Goal: Task Accomplishment & Management: Manage account settings

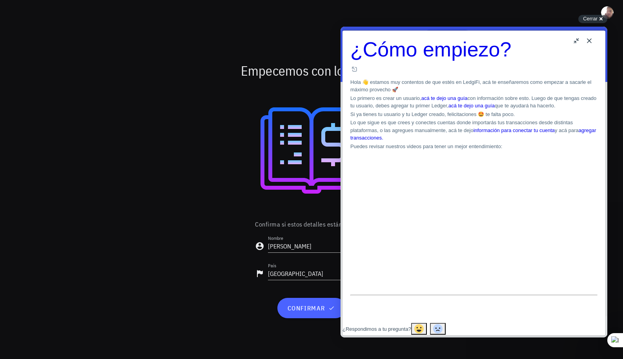
click at [308, 308] on span "confirmar" at bounding box center [311, 309] width 49 height 8
click at [589, 41] on button "Close" at bounding box center [589, 41] width 13 height 13
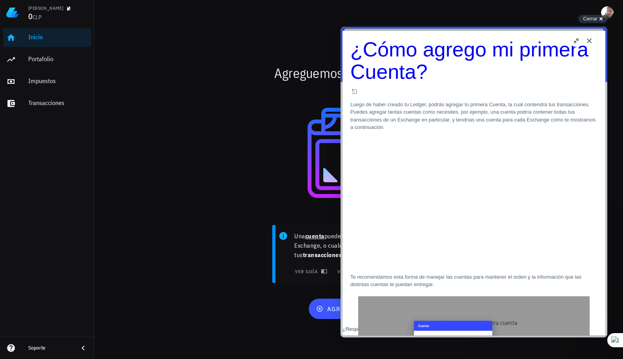
click at [590, 38] on button "Close" at bounding box center [589, 41] width 13 height 13
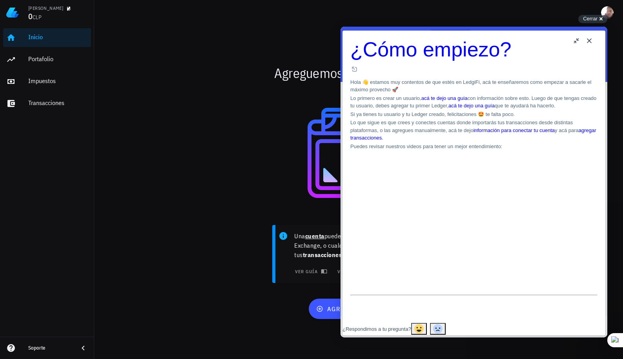
click at [591, 42] on button "Close" at bounding box center [589, 41] width 13 height 13
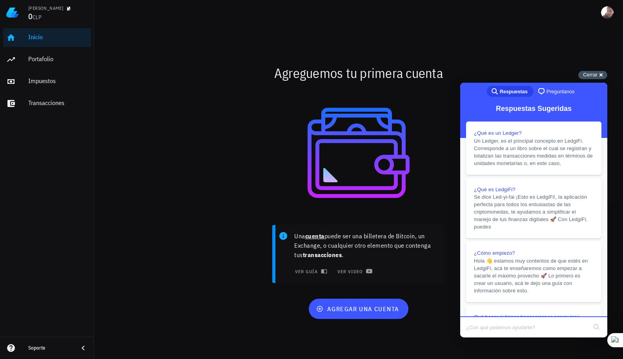
click at [589, 73] on span "Cerrar" at bounding box center [590, 75] width 15 height 6
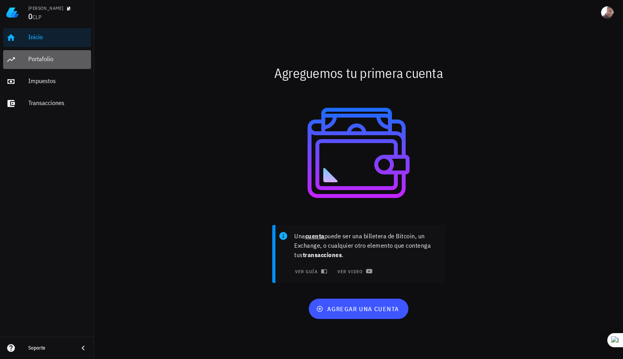
click at [50, 60] on div "Portafolio" at bounding box center [58, 58] width 60 height 7
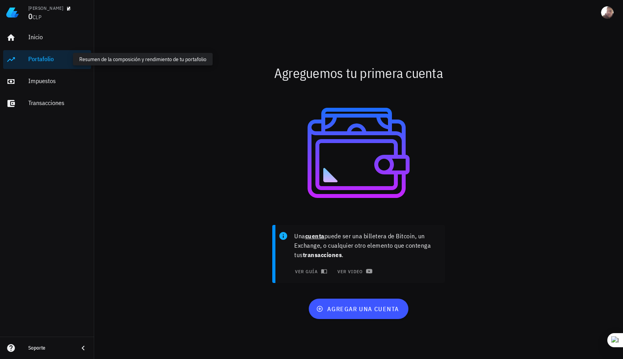
click at [50, 60] on div "Portafolio" at bounding box center [58, 58] width 60 height 7
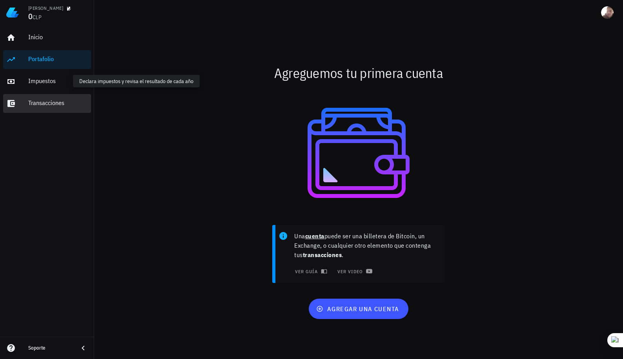
drag, startPoint x: 48, startPoint y: 81, endPoint x: 38, endPoint y: 100, distance: 21.6
click at [38, 100] on div "Transacciones" at bounding box center [58, 102] width 60 height 7
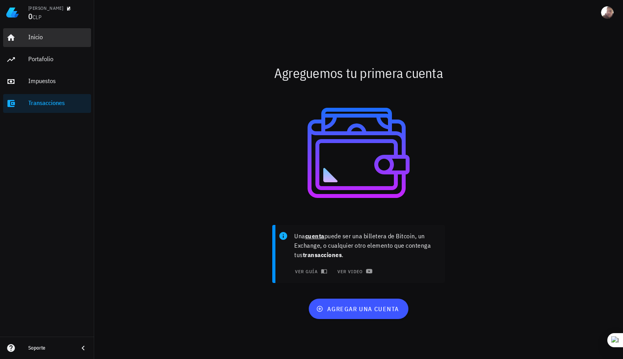
click at [31, 42] on div "Inicio" at bounding box center [58, 38] width 60 height 18
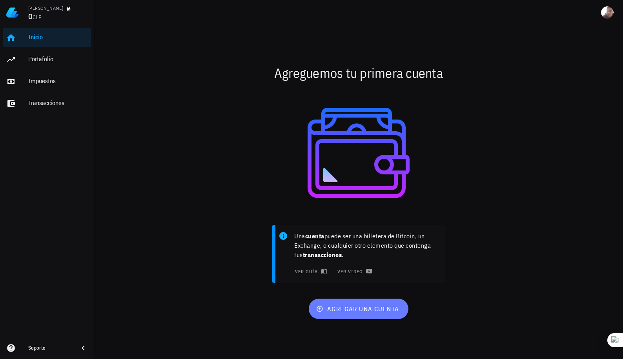
click at [347, 314] on button "agregar una cuenta" at bounding box center [358, 309] width 99 height 20
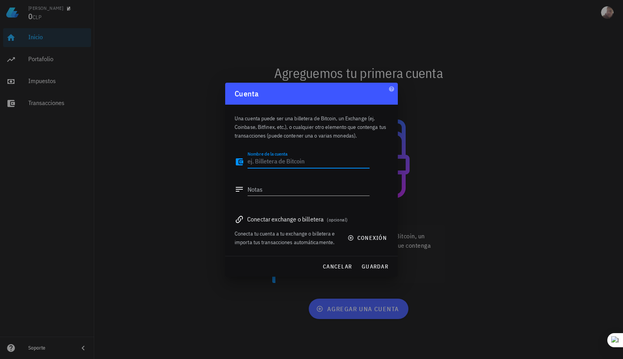
click at [336, 220] on span "(opcional)" at bounding box center [337, 220] width 21 height 6
click at [307, 222] on div "Conectar exchange o billetera (opcional)" at bounding box center [312, 219] width 154 height 11
click at [300, 162] on textarea "Nombre de la cuenta" at bounding box center [309, 162] width 122 height 13
click at [298, 157] on textarea "Nombre de la cuenta" at bounding box center [309, 162] width 122 height 13
click at [269, 165] on textarea "Nombre de la cuenta" at bounding box center [309, 162] width 122 height 13
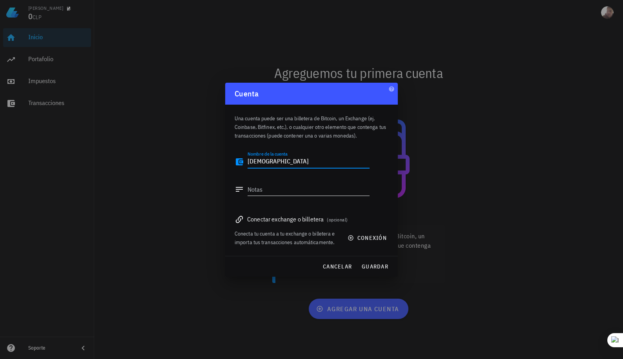
type textarea "BUDA"
click at [269, 187] on textarea "Notas" at bounding box center [309, 189] width 122 height 13
type textarea "Valor de reserva"
click at [372, 244] on button "conexión" at bounding box center [368, 238] width 50 height 14
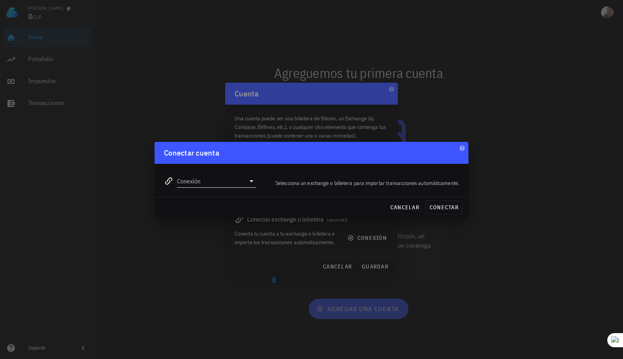
click at [252, 179] on icon at bounding box center [251, 181] width 9 height 9
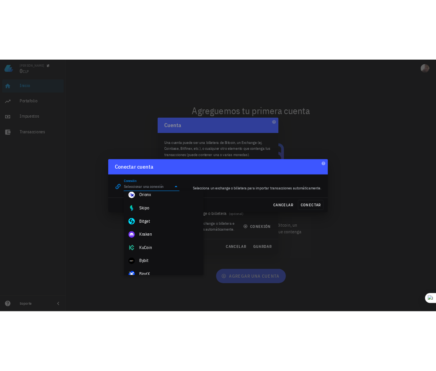
scroll to position [31, 0]
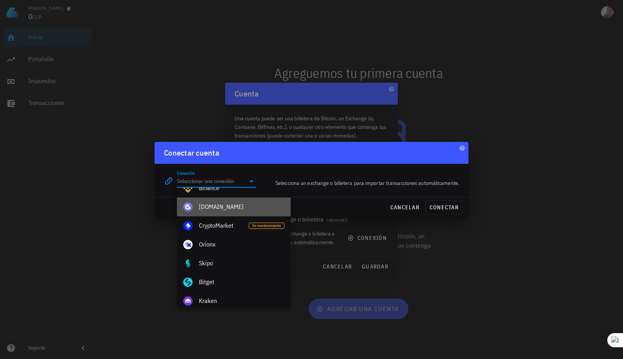
click at [251, 210] on div "Buda.com" at bounding box center [242, 206] width 86 height 7
type input "Buda.com"
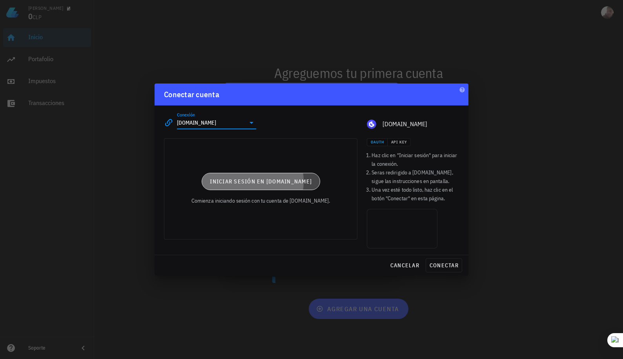
click at [297, 185] on button "Iniciar sesión en Buda.com" at bounding box center [261, 181] width 119 height 17
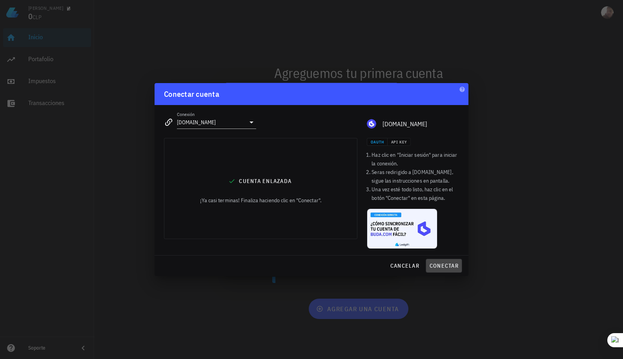
click at [446, 264] on span "conectar" at bounding box center [443, 266] width 29 height 7
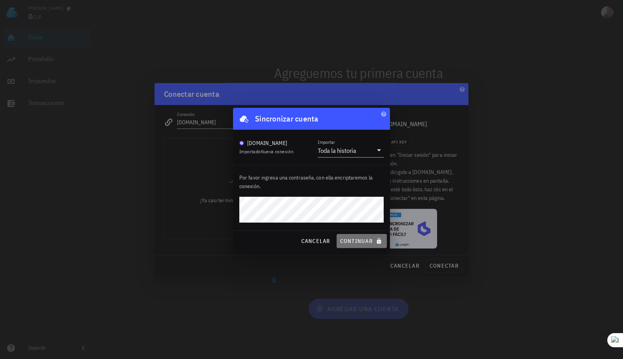
click at [357, 245] on button "continuar" at bounding box center [362, 241] width 50 height 14
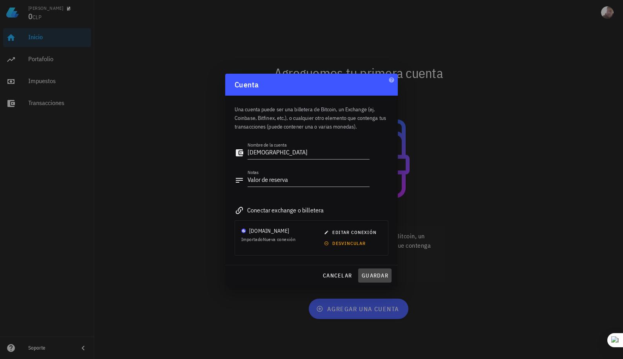
click at [374, 277] on span "guardar" at bounding box center [374, 275] width 27 height 7
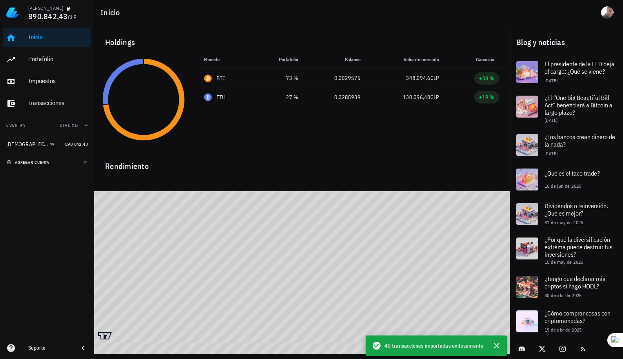
click at [9, 163] on icon "button" at bounding box center [9, 162] width 5 height 5
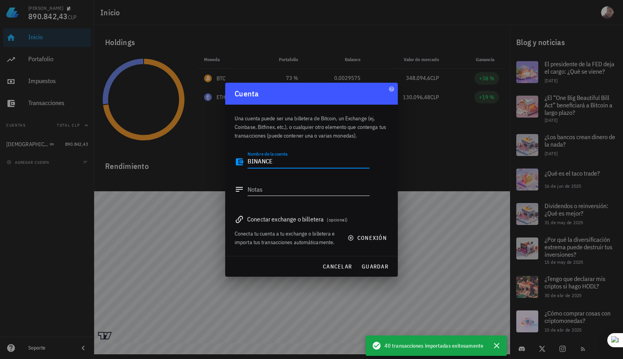
type textarea "BINANCE"
click at [311, 192] on textarea "Notas" at bounding box center [309, 189] width 122 height 13
type textarea "Altcoins"
click at [367, 240] on span "conexión" at bounding box center [368, 238] width 38 height 7
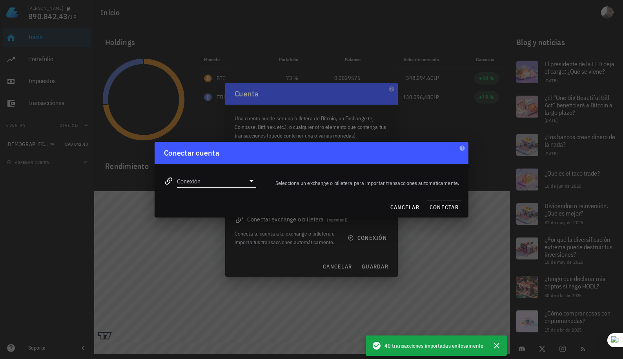
click at [251, 181] on icon at bounding box center [252, 182] width 4 height 2
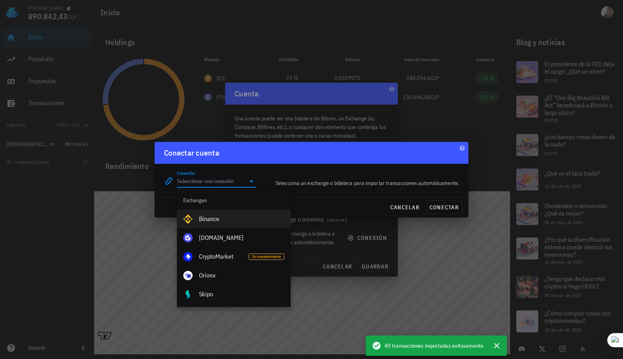
click at [219, 217] on div "Binance" at bounding box center [242, 218] width 86 height 7
type input "Binance"
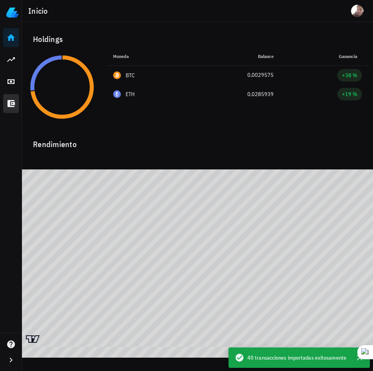
click at [8, 101] on icon at bounding box center [10, 103] width 7 height 7
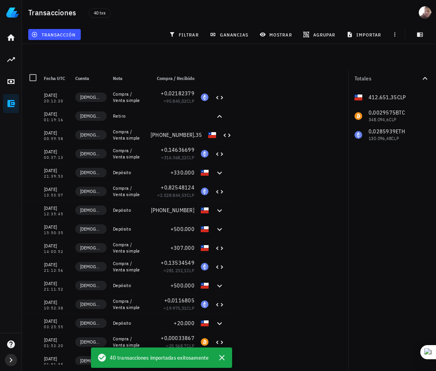
click at [9, 359] on icon "button" at bounding box center [10, 360] width 9 height 9
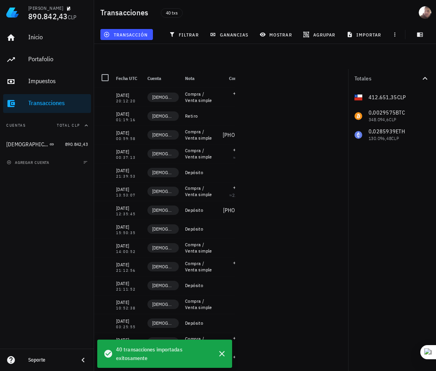
click at [62, 163] on div "agregar cuenta" at bounding box center [47, 162] width 94 height 17
click at [85, 161] on icon "button" at bounding box center [85, 162] width 5 height 5
click at [20, 164] on span "agregar cuenta" at bounding box center [28, 162] width 41 height 5
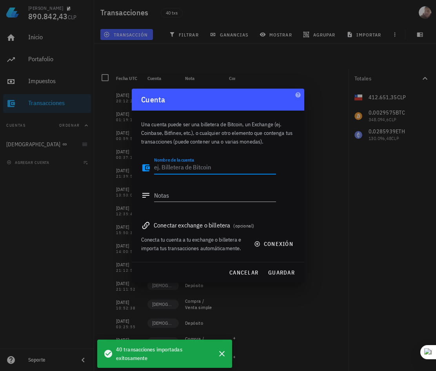
click at [199, 171] on textarea "Nombre de la cuenta" at bounding box center [215, 168] width 122 height 13
type textarea "BINANCE"
click at [199, 193] on textarea "Notas" at bounding box center [215, 195] width 122 height 13
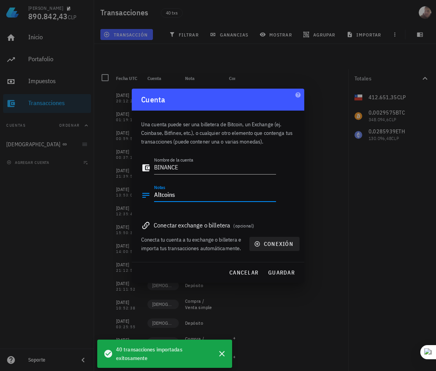
type textarea "Altcoins"
click at [272, 241] on span "conexión" at bounding box center [275, 244] width 38 height 7
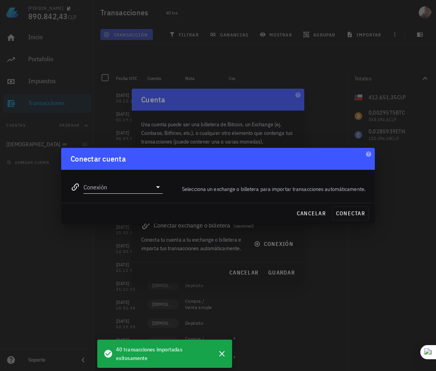
click at [155, 189] on icon at bounding box center [157, 186] width 9 height 9
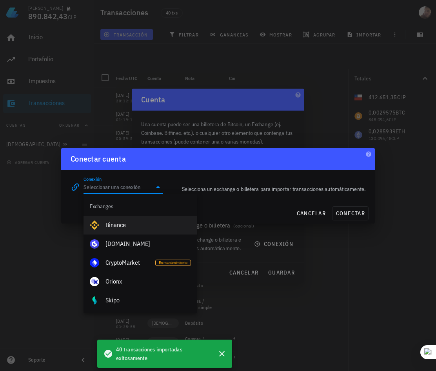
click at [119, 224] on div "Binance" at bounding box center [149, 224] width 86 height 7
type input "Binance"
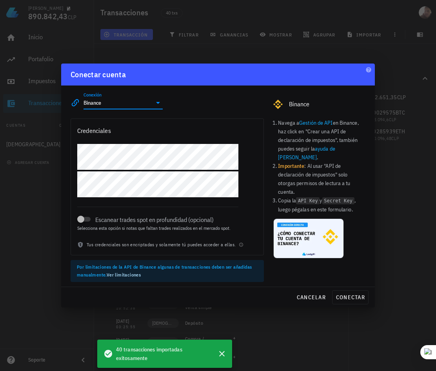
click at [312, 122] on link "Gestión de API" at bounding box center [315, 122] width 33 height 7
click at [352, 295] on span "conectar" at bounding box center [350, 297] width 29 height 7
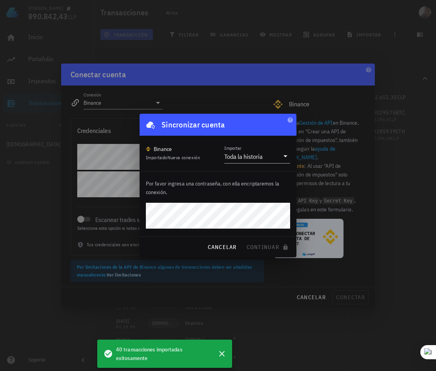
click at [269, 241] on div "cancelar continuar" at bounding box center [218, 247] width 157 height 20
click at [261, 248] on span "continuar" at bounding box center [268, 247] width 44 height 7
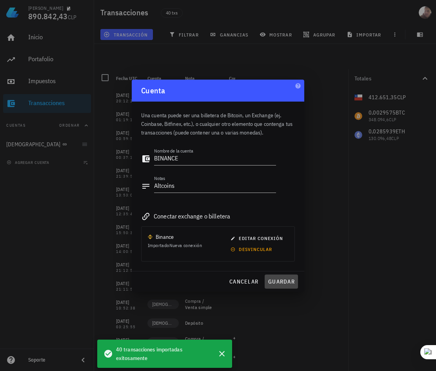
click at [289, 281] on span "guardar" at bounding box center [281, 281] width 27 height 7
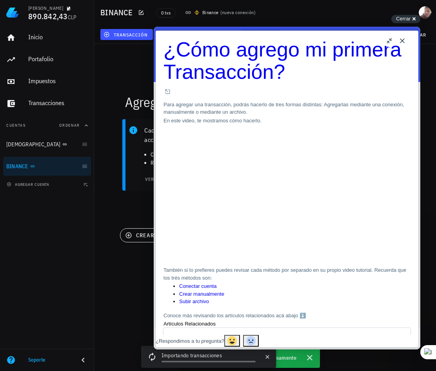
click at [401, 40] on button "Close" at bounding box center [402, 41] width 13 height 13
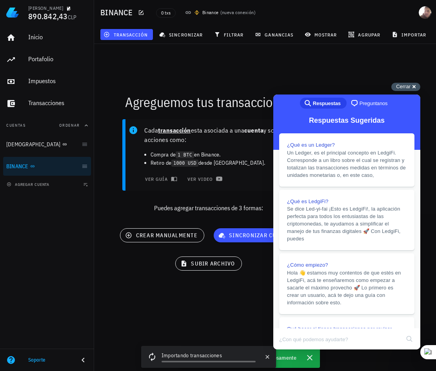
click at [402, 87] on span "Cerrar" at bounding box center [403, 87] width 15 height 6
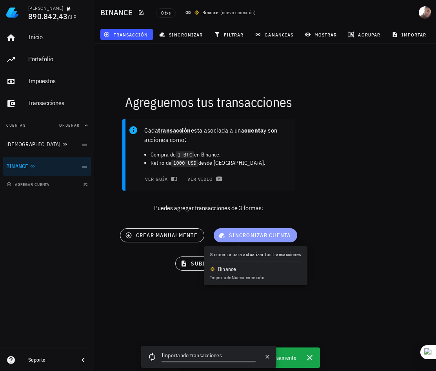
click at [268, 233] on span "sincronizar cuenta" at bounding box center [255, 235] width 71 height 7
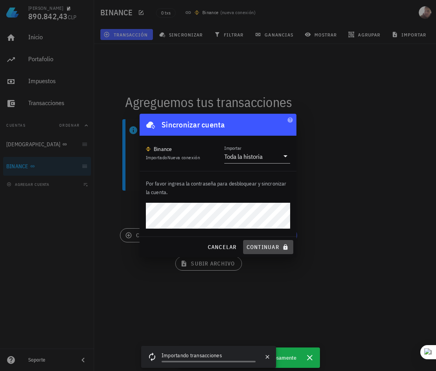
click at [270, 246] on span "continuar" at bounding box center [268, 247] width 44 height 7
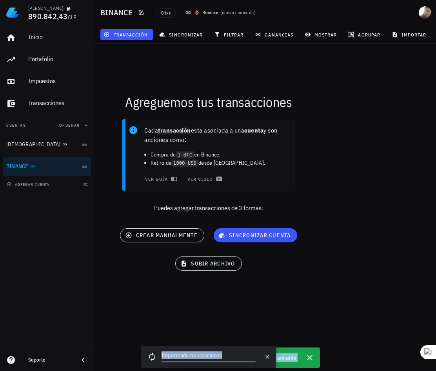
drag, startPoint x: 233, startPoint y: 357, endPoint x: 226, endPoint y: 334, distance: 23.5
click at [226, 334] on div "Robert 890.842,43 CLP Inicio Portafolio Impuestos Transacciones Cuentas Ordenar…" at bounding box center [218, 185] width 436 height 371
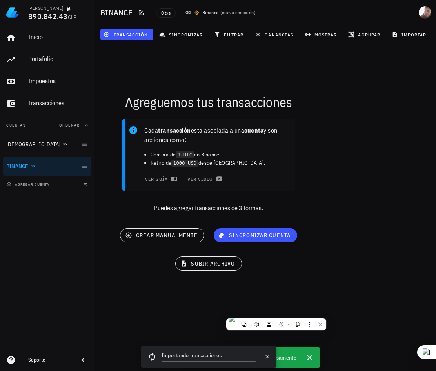
drag, startPoint x: 226, startPoint y: 334, endPoint x: 164, endPoint y: 314, distance: 66.1
click at [164, 314] on div "Robert 890.842,43 CLP Inicio Portafolio Impuestos Transacciones Cuentas Ordenar…" at bounding box center [218, 185] width 436 height 371
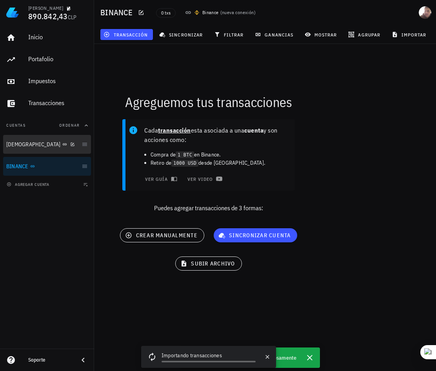
click at [13, 150] on div "BUDA" at bounding box center [42, 144] width 72 height 17
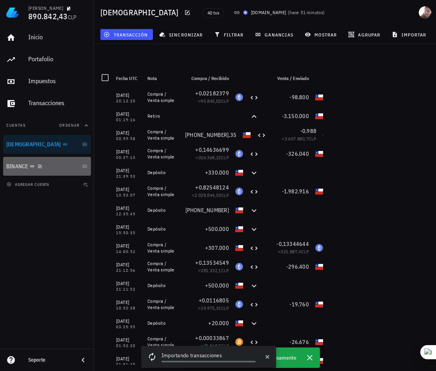
click at [30, 170] on div "BINANCE" at bounding box center [42, 166] width 72 height 7
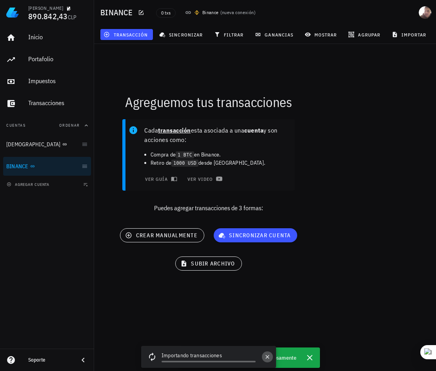
click at [268, 358] on icon "button" at bounding box center [267, 357] width 6 height 6
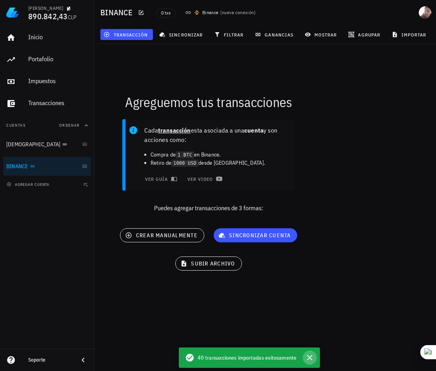
click at [310, 359] on icon "button" at bounding box center [309, 357] width 9 height 9
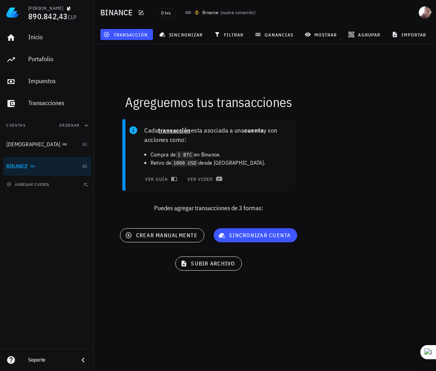
click at [244, 325] on div "Robert 890.842,43 CLP Inicio Portafolio Impuestos Transacciones Cuentas Ordenar…" at bounding box center [218, 185] width 436 height 371
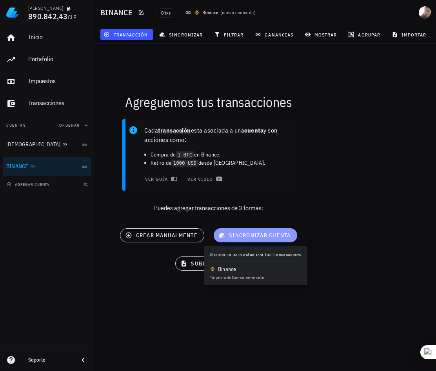
click at [229, 234] on span "sincronizar cuenta" at bounding box center [255, 235] width 71 height 7
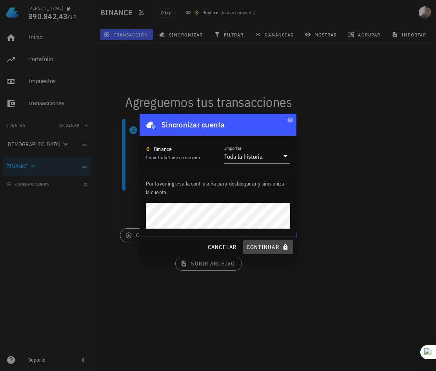
click at [264, 249] on span "continuar" at bounding box center [268, 247] width 44 height 7
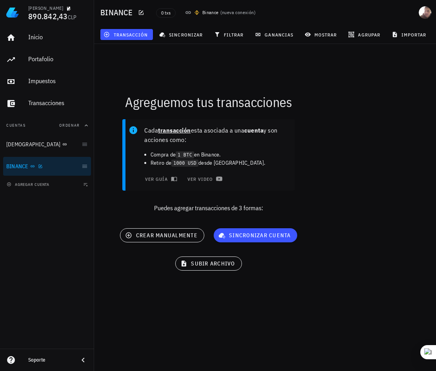
click at [45, 167] on div "BINANCE" at bounding box center [42, 166] width 72 height 7
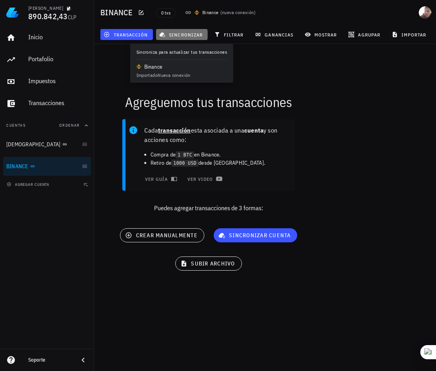
click at [184, 35] on span "sincronizar" at bounding box center [182, 34] width 42 height 6
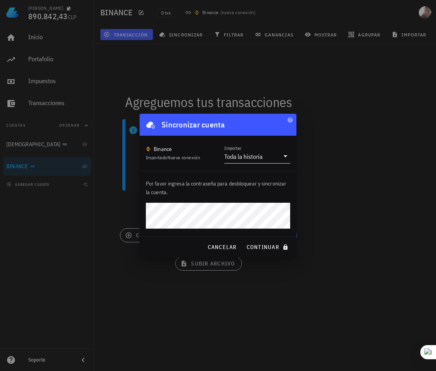
click at [256, 153] on div "Toda la historia" at bounding box center [243, 157] width 38 height 8
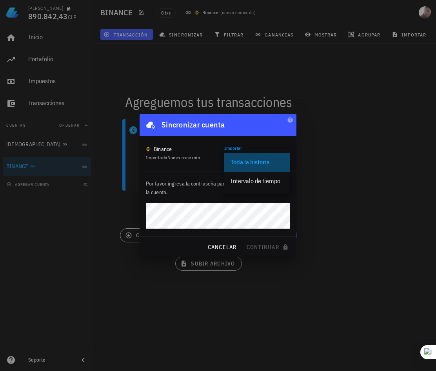
click at [256, 153] on div "Toda la historia" at bounding box center [257, 162] width 66 height 19
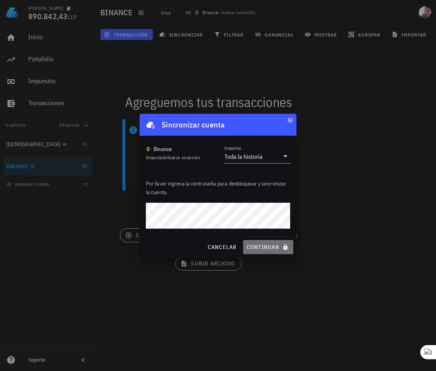
click at [264, 248] on span "continuar" at bounding box center [268, 247] width 44 height 7
